Goal: Transaction & Acquisition: Purchase product/service

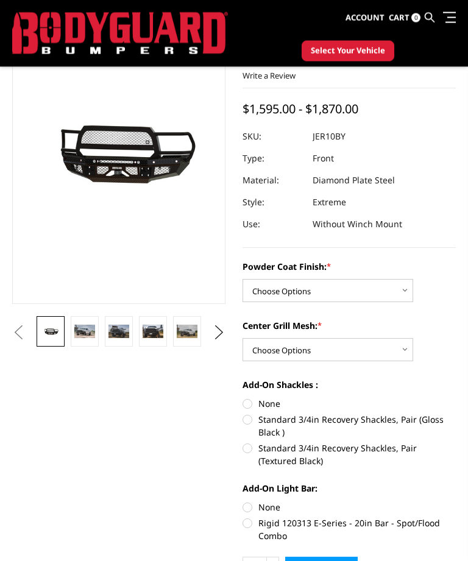
scroll to position [99, 0]
click at [87, 333] on img at bounding box center [84, 332] width 21 height 14
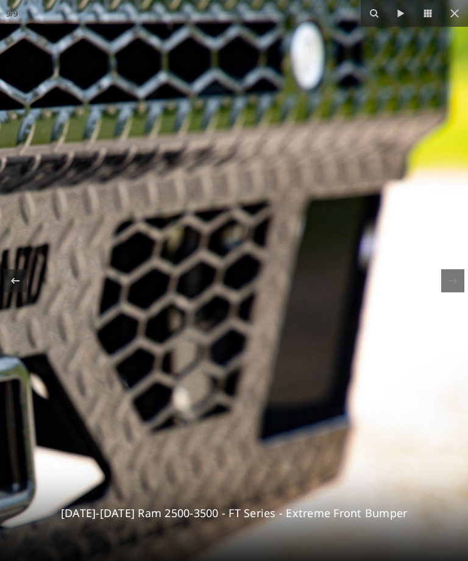
click at [454, 19] on icon at bounding box center [454, 13] width 15 height 15
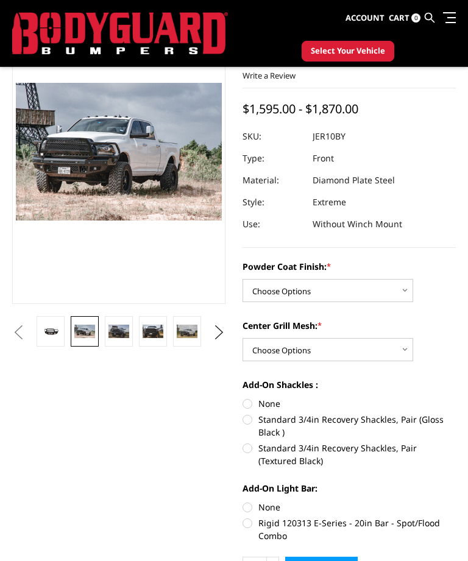
click at [419, 355] on div "Center Grill Mesh: * Choose Options WITH Expanded Metal in Center Grill WITHOUT…" at bounding box center [348, 340] width 213 height 42
click at [411, 345] on select "Choose Options WITH Expanded Metal in Center Grill WITHOUT Expanded Metal in Ce…" at bounding box center [327, 349] width 171 height 23
select select "3231"
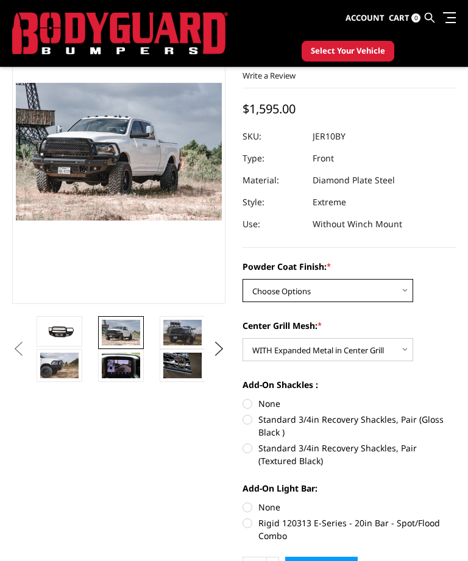
click at [409, 295] on select "Choose Options Bare Metal Gloss Black Powder Coat Textured Black Powder Coat" at bounding box center [327, 290] width 171 height 23
select select "3230"
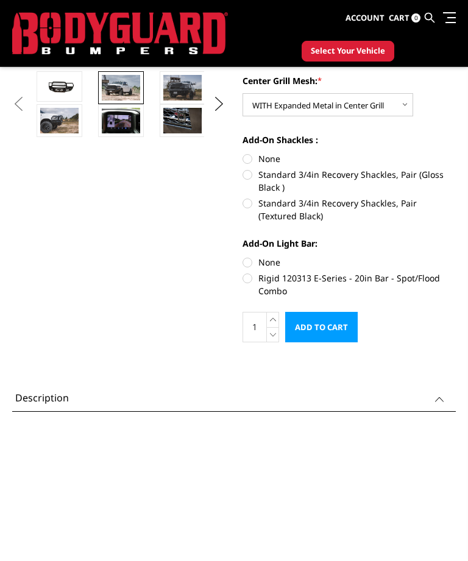
scroll to position [342, 0]
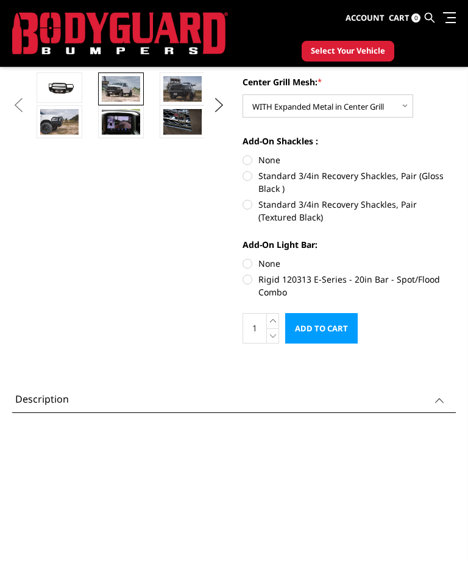
click at [256, 182] on label "Standard 3/4in Recovery Shackles, Pair (Gloss Black )" at bounding box center [348, 182] width 213 height 26
click at [456, 154] on input "Standard 3/4in Recovery Shackles, Pair (Gloss Black )" at bounding box center [456, 154] width 1 height 1
radio input "true"
click at [255, 283] on label "Rigid 120313 E-Series - 20in Bar - Spot/Flood Combo" at bounding box center [348, 286] width 213 height 26
click at [456, 258] on input "Rigid 120313 E-Series - 20in Bar - Spot/Flood Combo" at bounding box center [456, 257] width 1 height 1
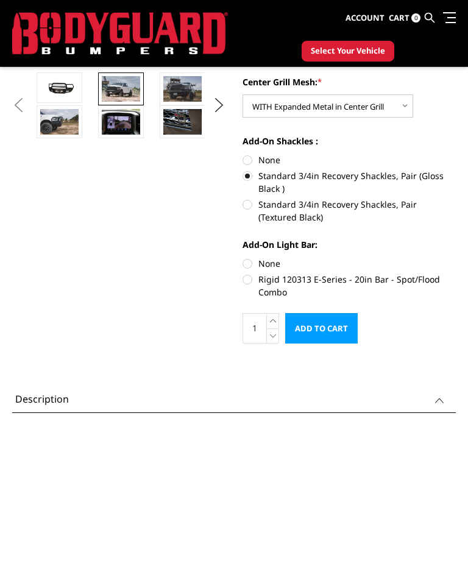
radio input "true"
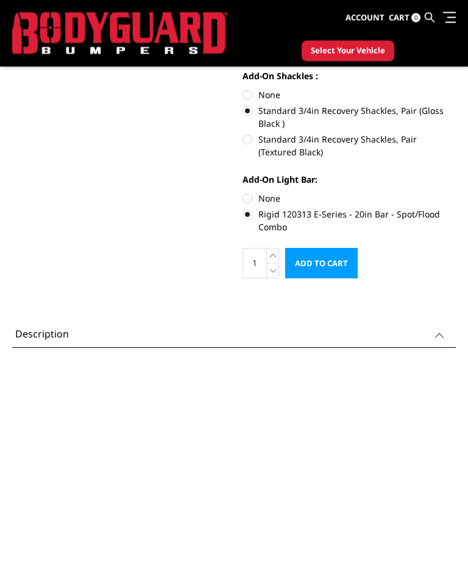
scroll to position [408, 0]
click at [252, 205] on label "None" at bounding box center [348, 198] width 213 height 13
click at [243, 193] on input "None" at bounding box center [242, 192] width 1 height 1
radio input "true"
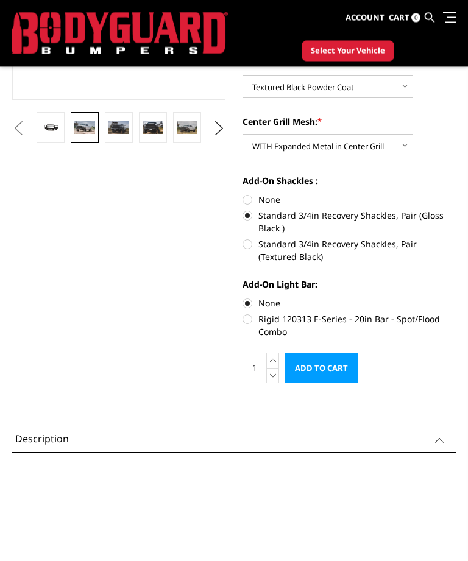
scroll to position [302, 0]
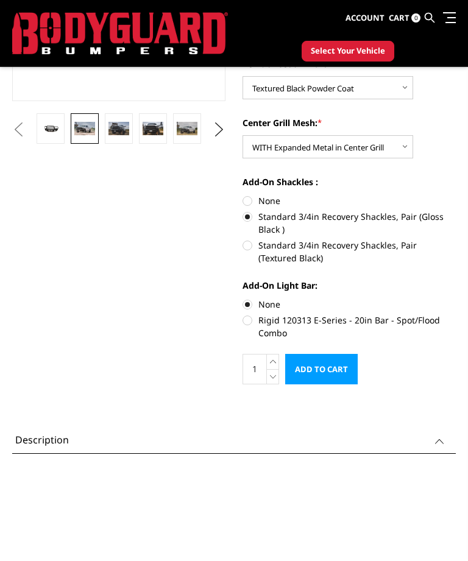
click at [252, 202] on label "None" at bounding box center [348, 200] width 213 height 13
click at [243, 195] on input "None" at bounding box center [242, 194] width 1 height 1
radio input "true"
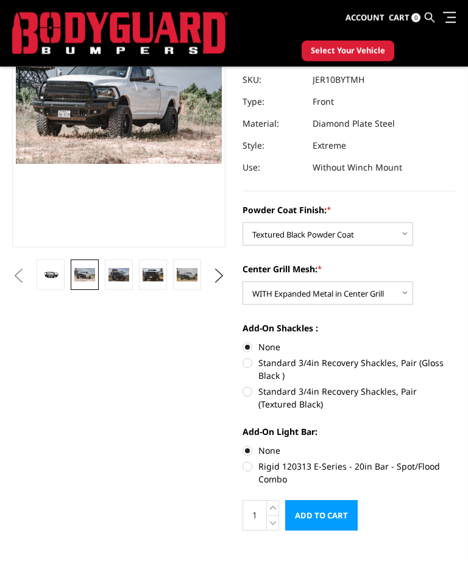
scroll to position [145, 0]
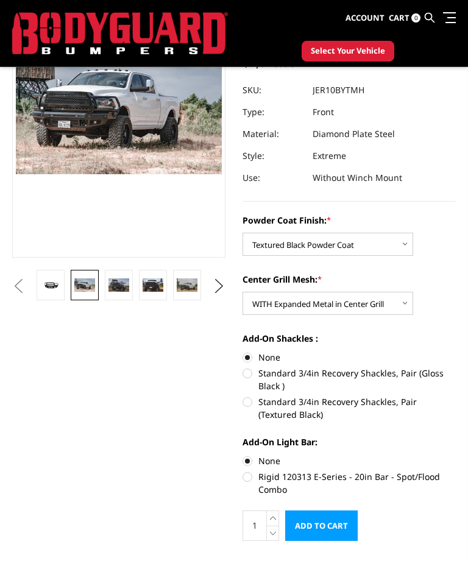
click at [158, 284] on img at bounding box center [153, 285] width 21 height 14
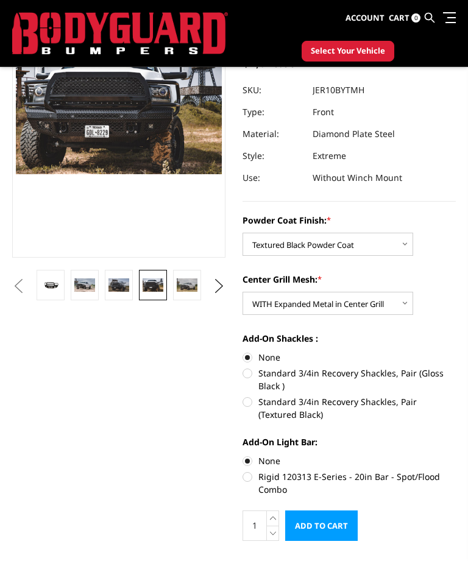
click at [256, 372] on label "Standard 3/4in Recovery Shackles, Pair (Gloss Black )" at bounding box center [348, 380] width 213 height 26
click at [456, 352] on input "Standard 3/4in Recovery Shackles, Pair (Gloss Black )" at bounding box center [456, 351] width 1 height 1
radio input "true"
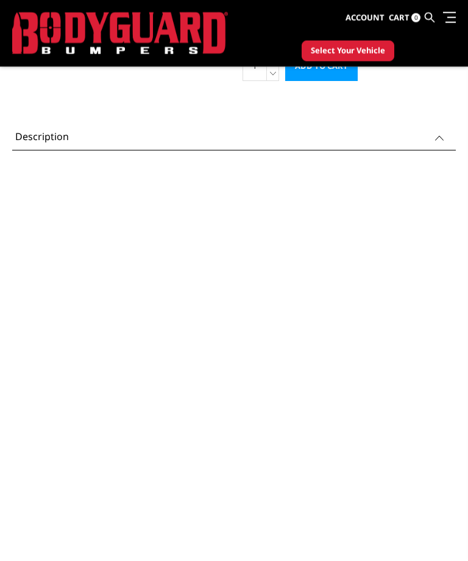
scroll to position [639, 0]
